Goal: Information Seeking & Learning: Find specific fact

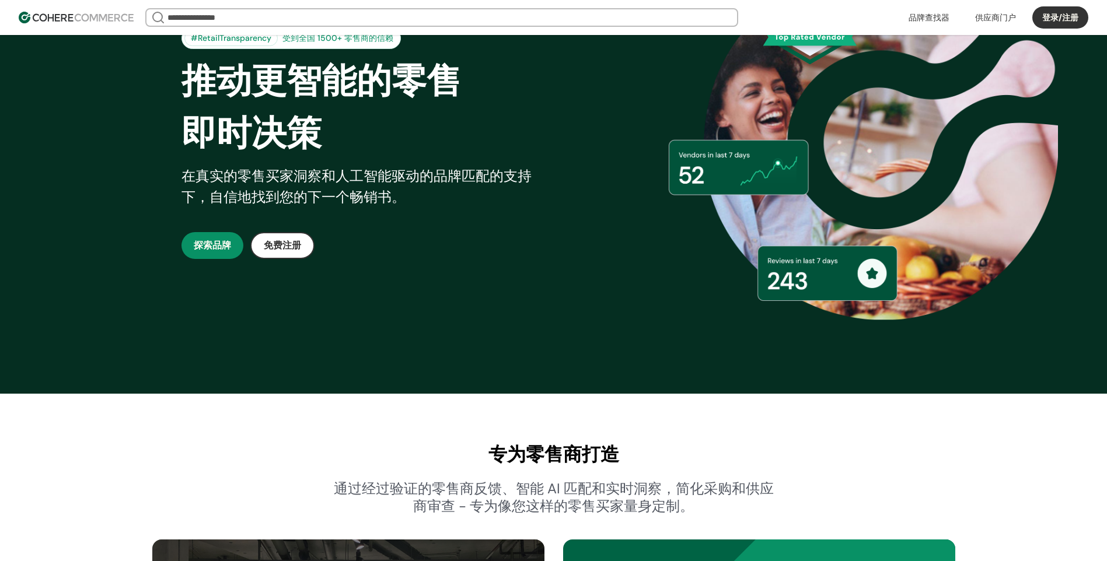
scroll to position [58, 0]
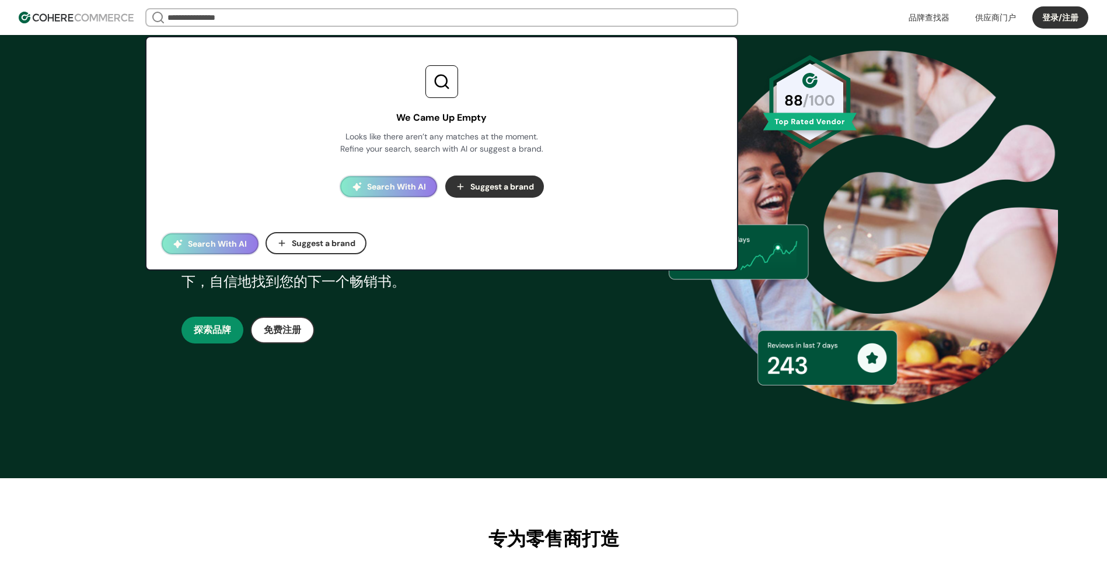
click at [296, 22] on input "search" at bounding box center [441, 17] width 553 height 16
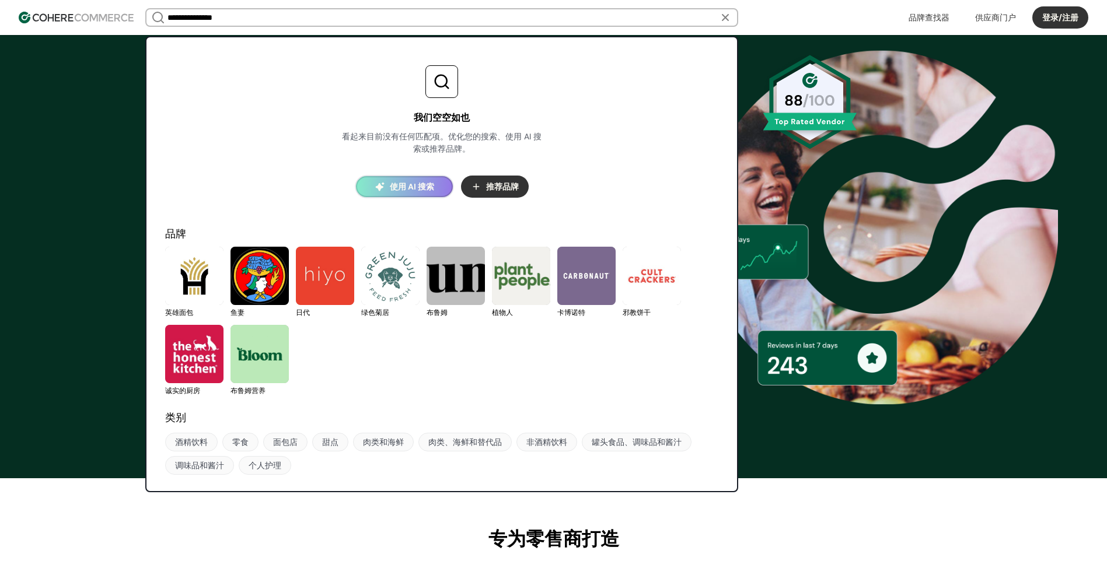
type input "**********"
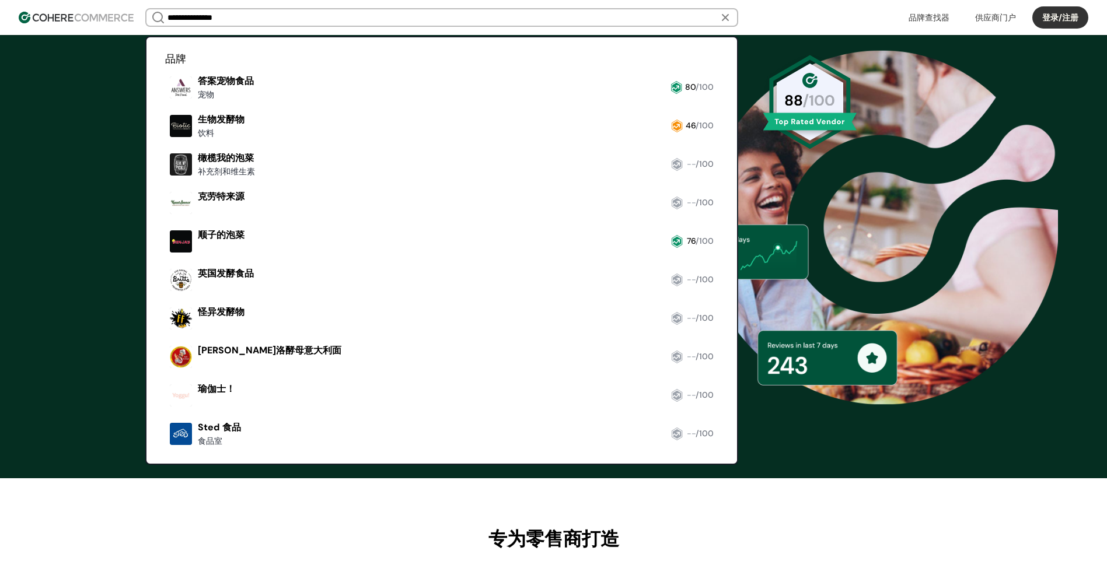
click at [165, 257] on link at bounding box center [165, 257] width 0 height 0
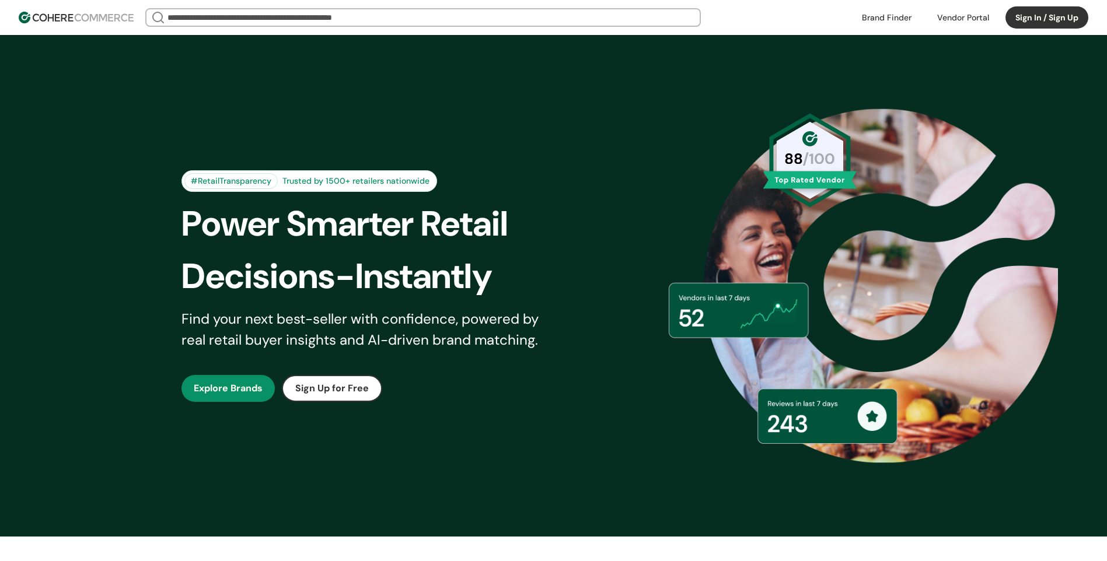
click at [304, 180] on div "Trusted by 1500+ retailers nationwide" at bounding box center [356, 181] width 156 height 12
drag, startPoint x: 318, startPoint y: 177, endPoint x: 305, endPoint y: 74, distance: 104.7
click at [318, 177] on div "Trusted by 1500+ retailers nationwide" at bounding box center [356, 181] width 156 height 12
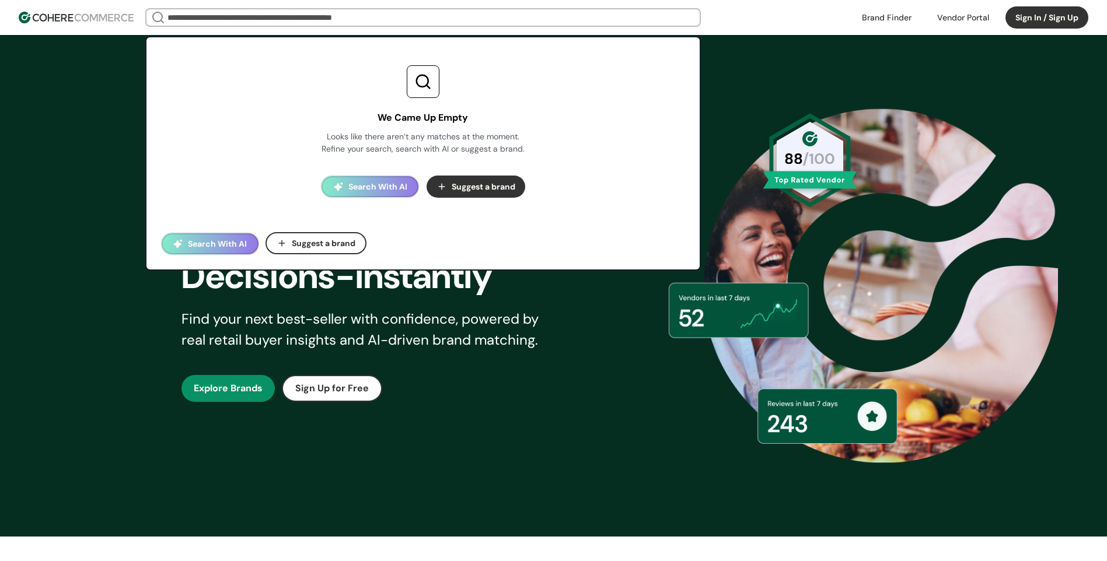
click at [293, 19] on input "search" at bounding box center [423, 17] width 516 height 16
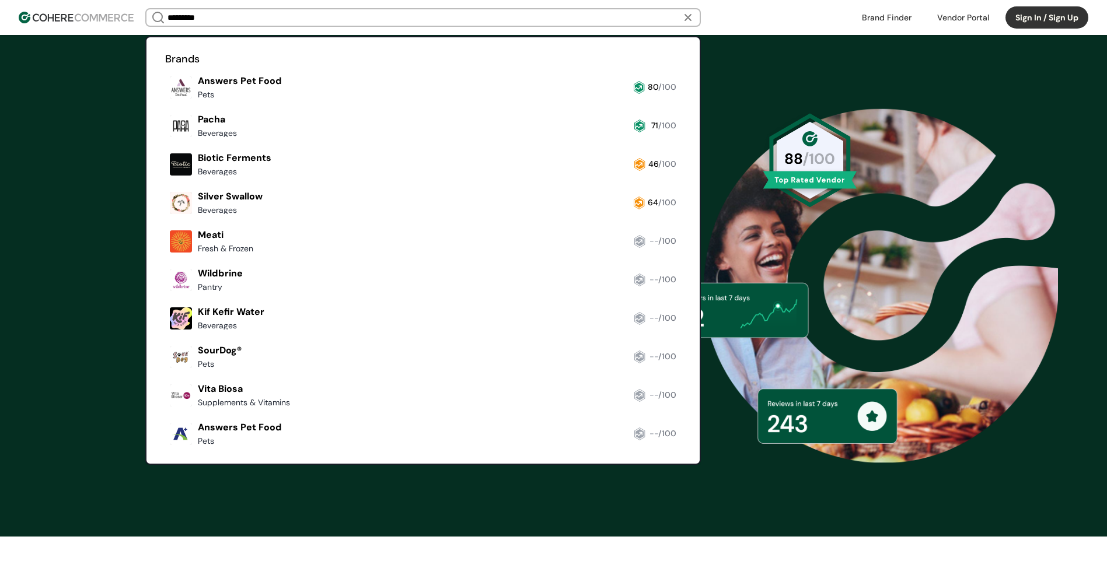
type input "*********"
click at [165, 180] on link at bounding box center [165, 180] width 0 height 0
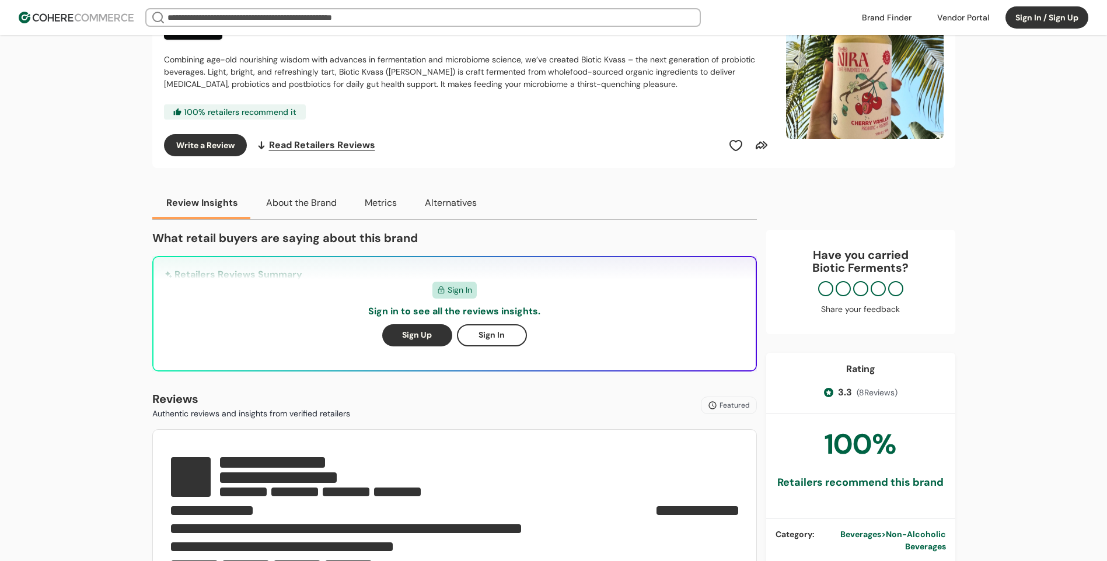
scroll to position [292, 0]
